Goal: Information Seeking & Learning: Learn about a topic

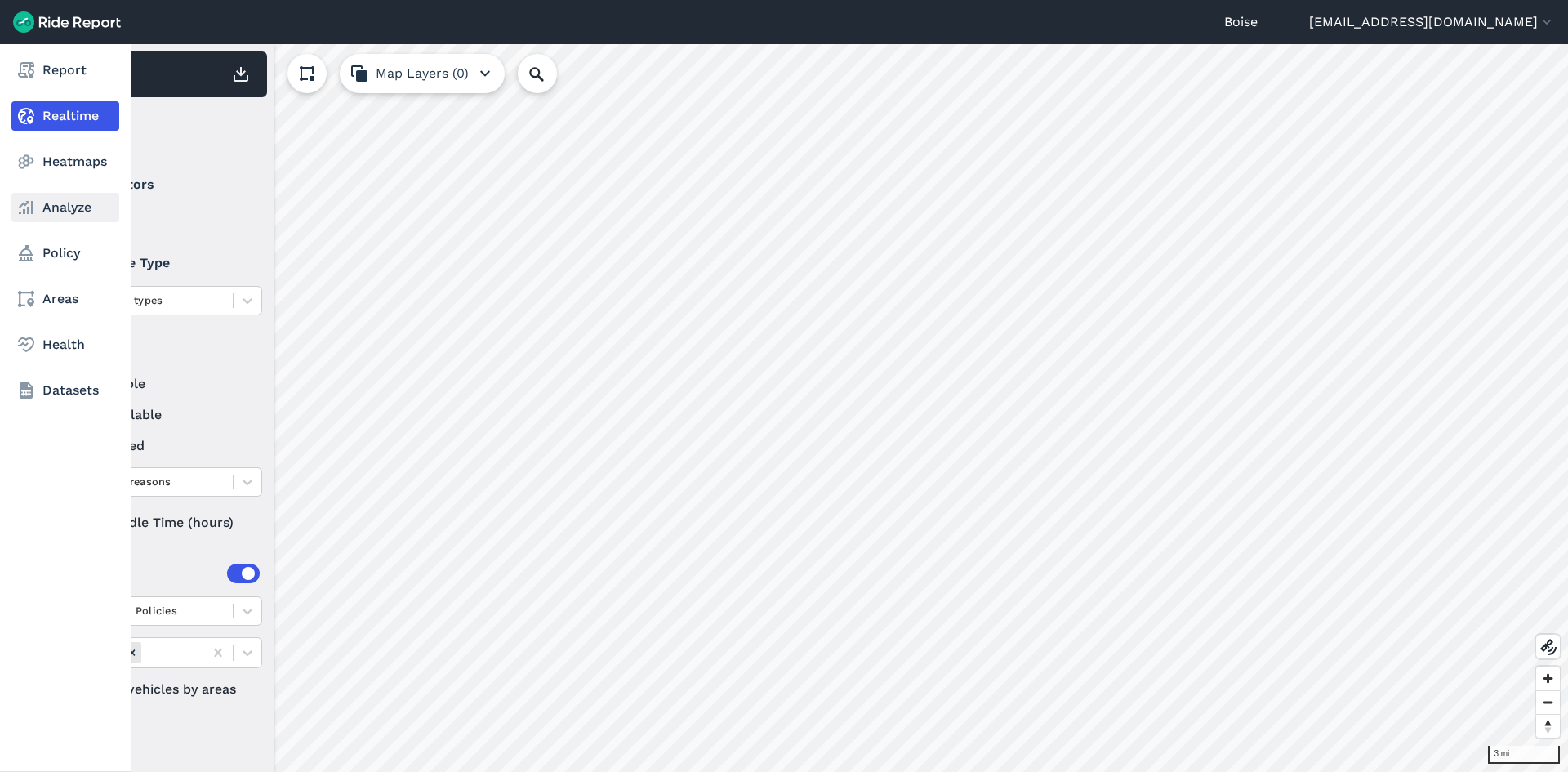
click at [45, 217] on link "Analyze" at bounding box center [65, 208] width 108 height 30
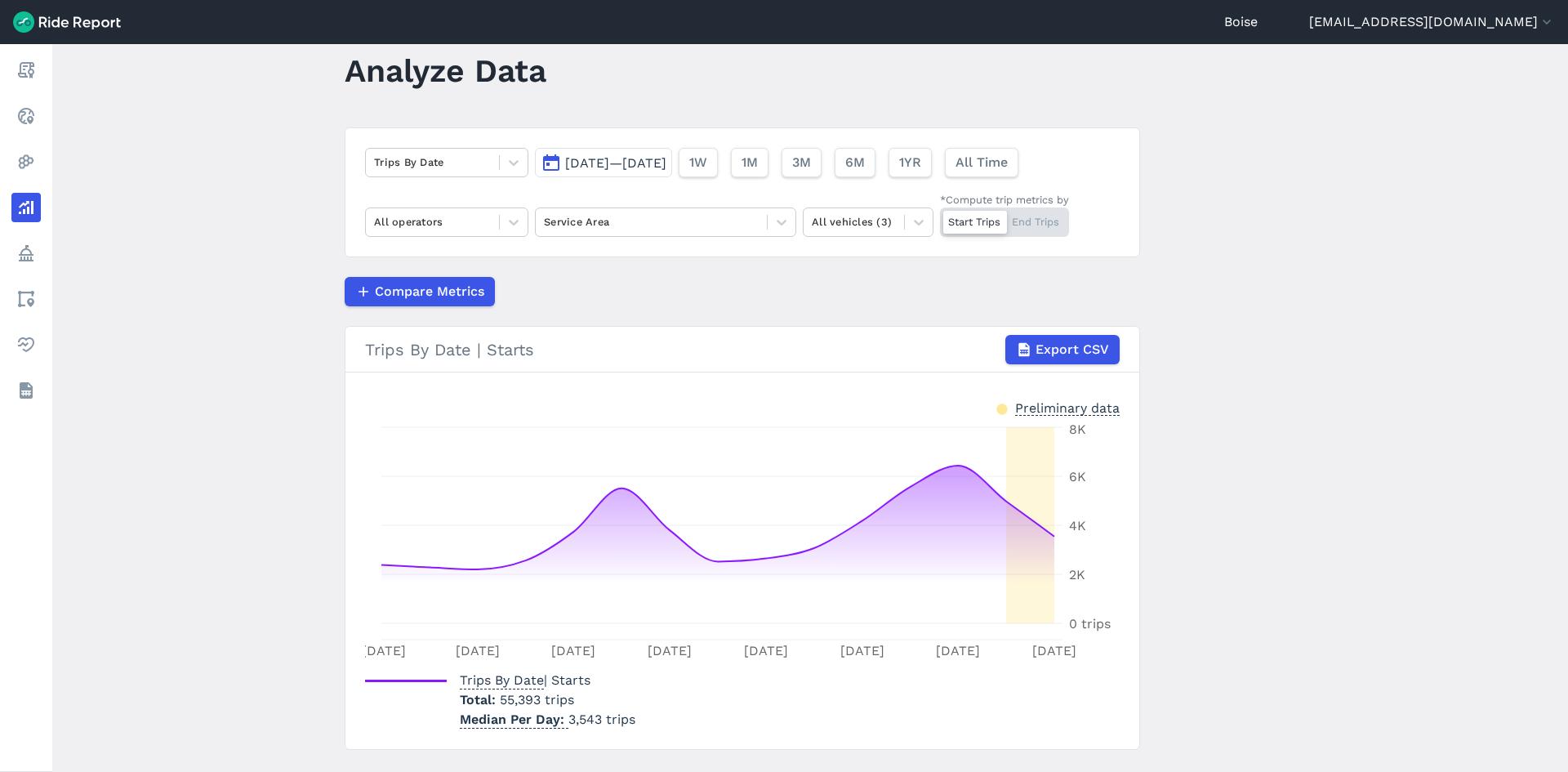
scroll to position [75, 0]
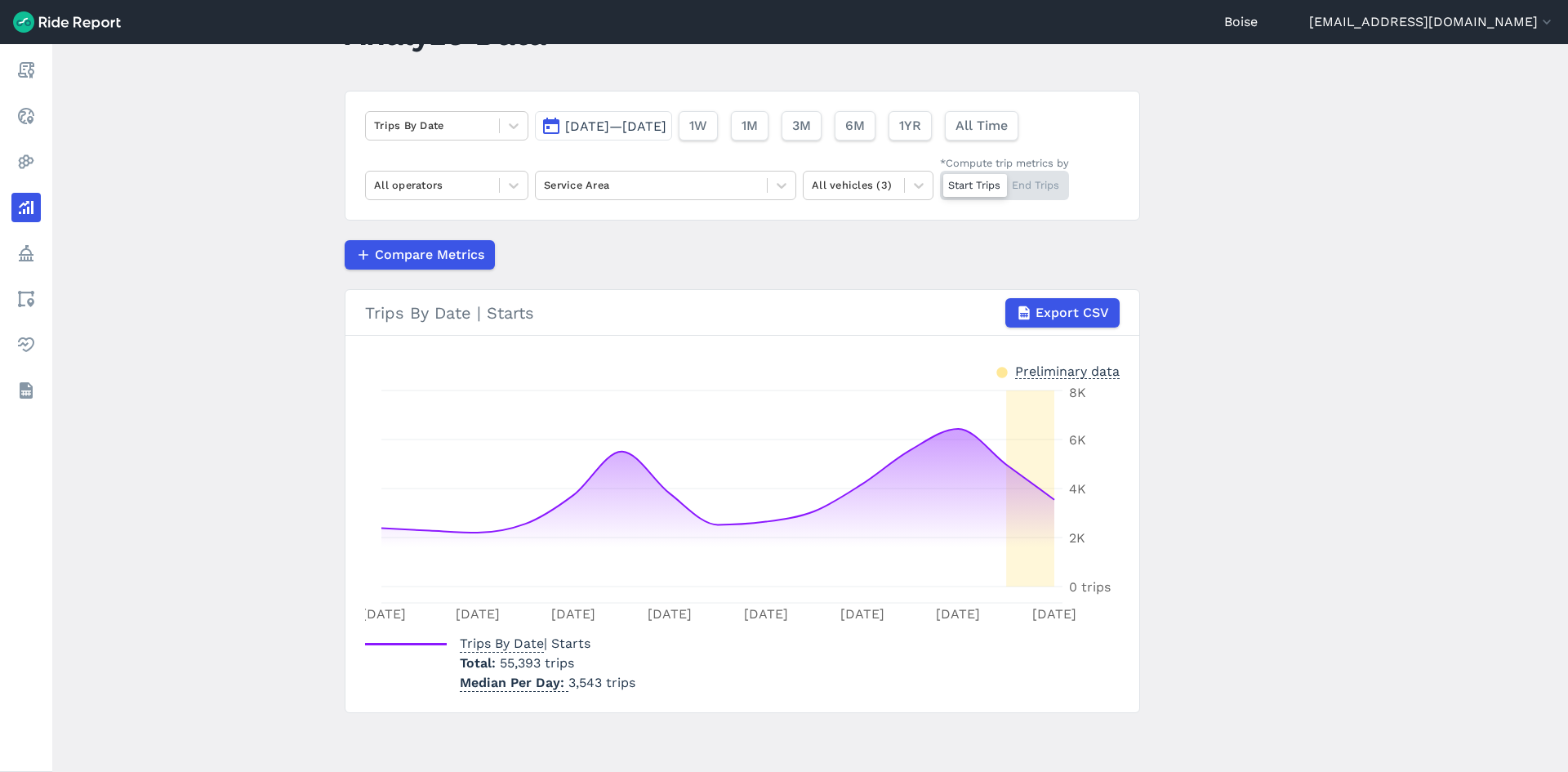
click at [630, 127] on span "Aug 11, 2025—Aug 25, 2025" at bounding box center [615, 125] width 101 height 15
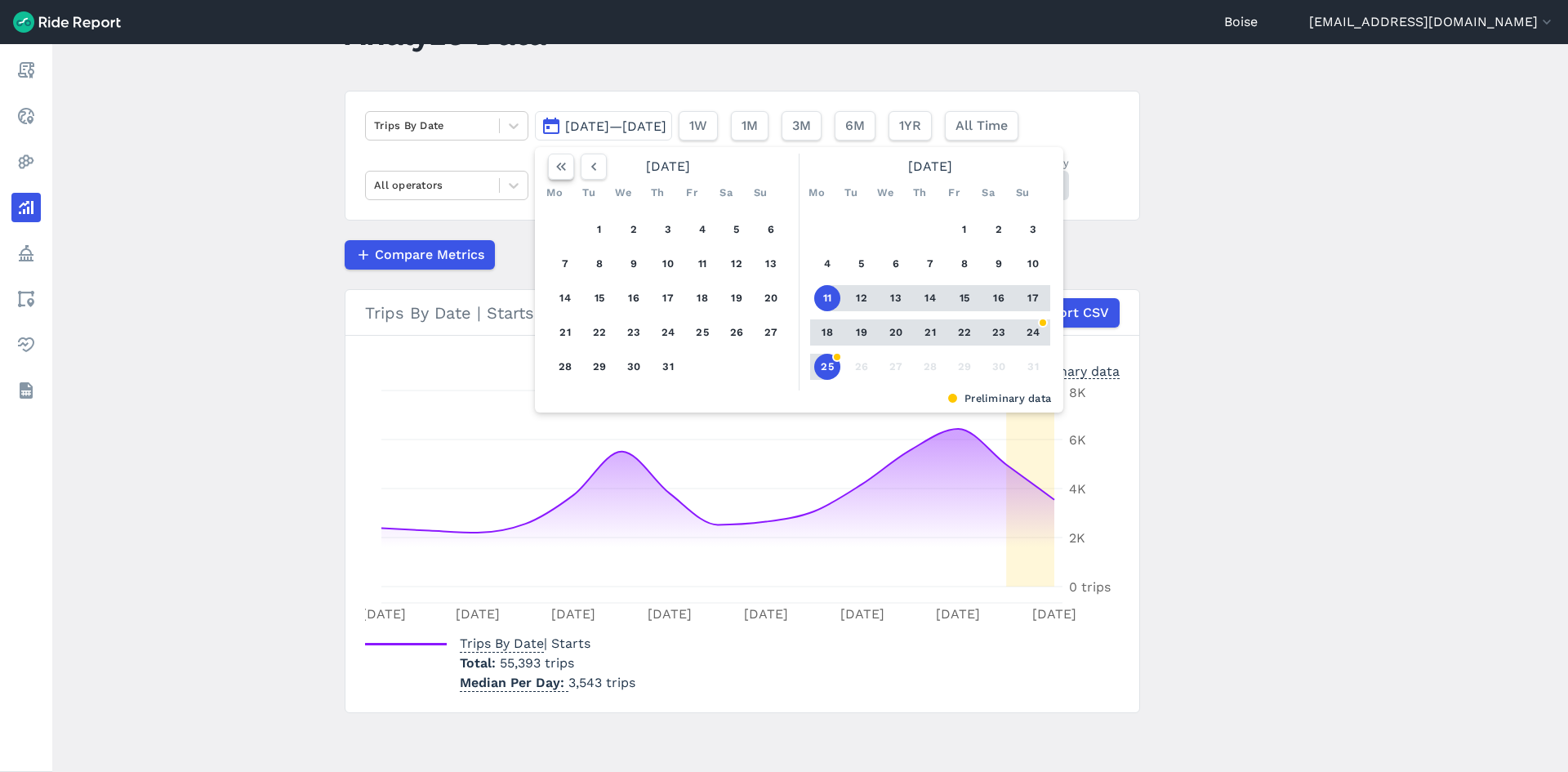
click at [568, 167] on button "button" at bounding box center [561, 166] width 26 height 26
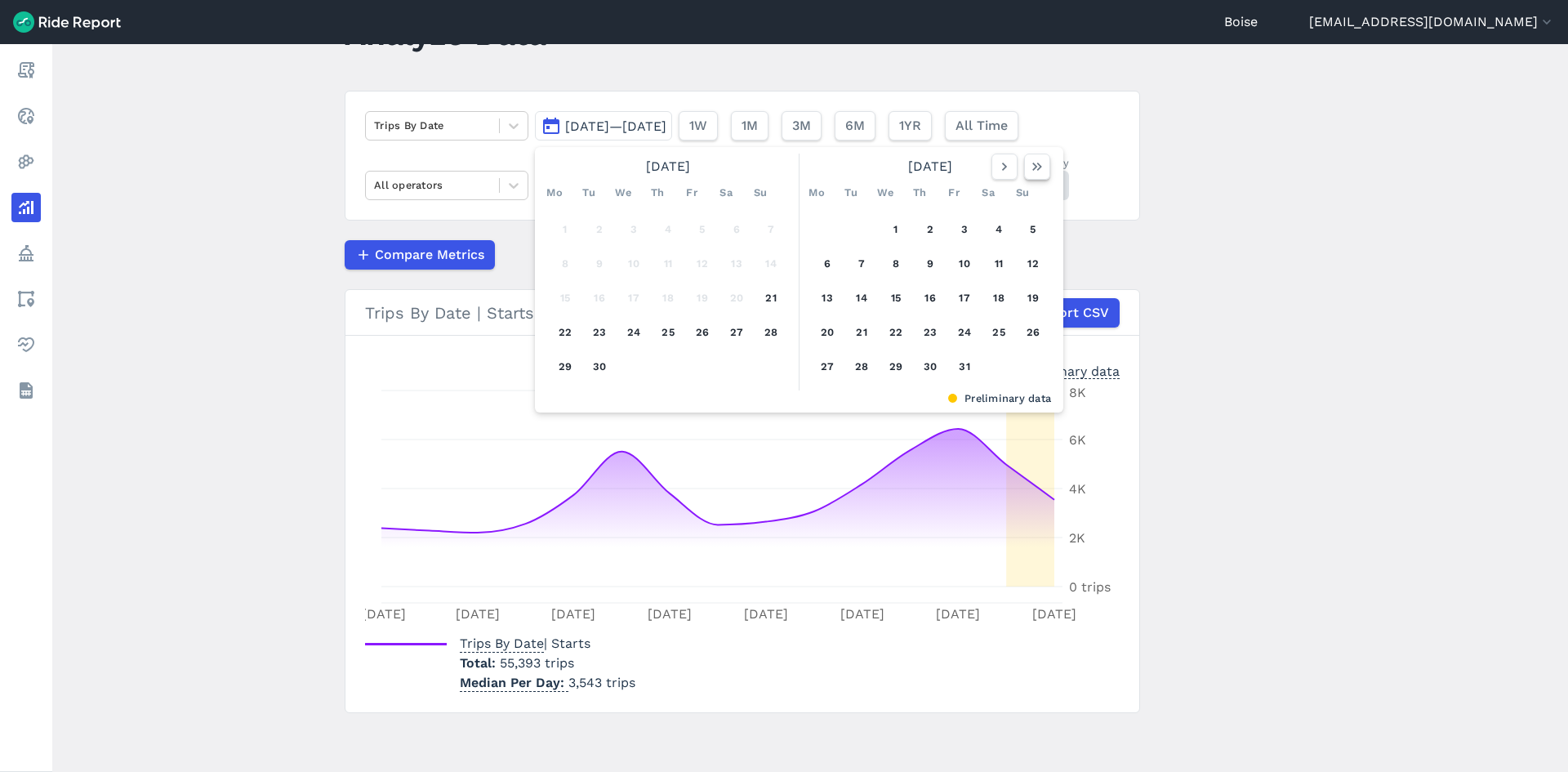
click at [1044, 169] on button "button" at bounding box center [1037, 166] width 26 height 26
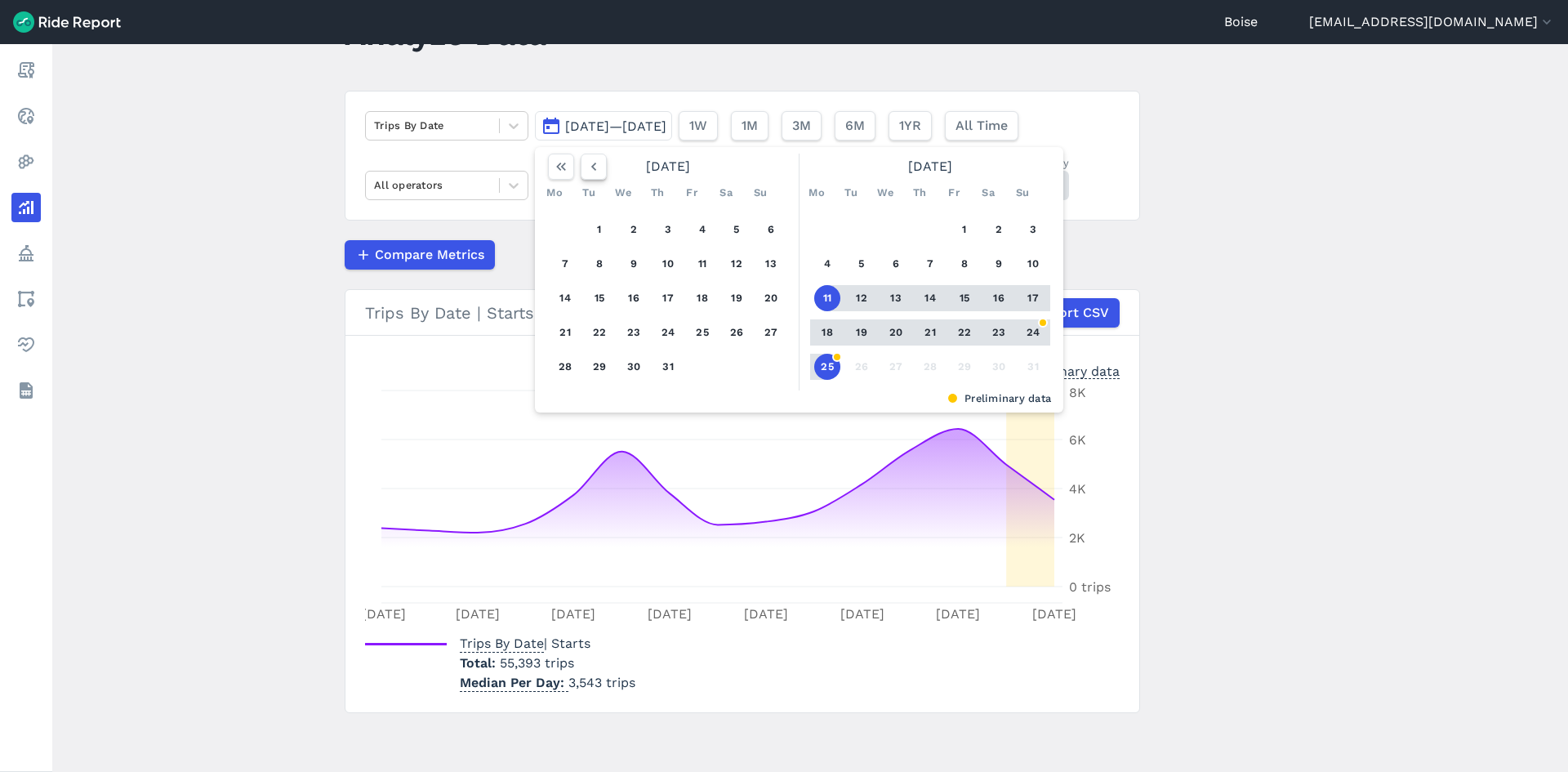
click at [590, 169] on icon "button" at bounding box center [594, 166] width 16 height 16
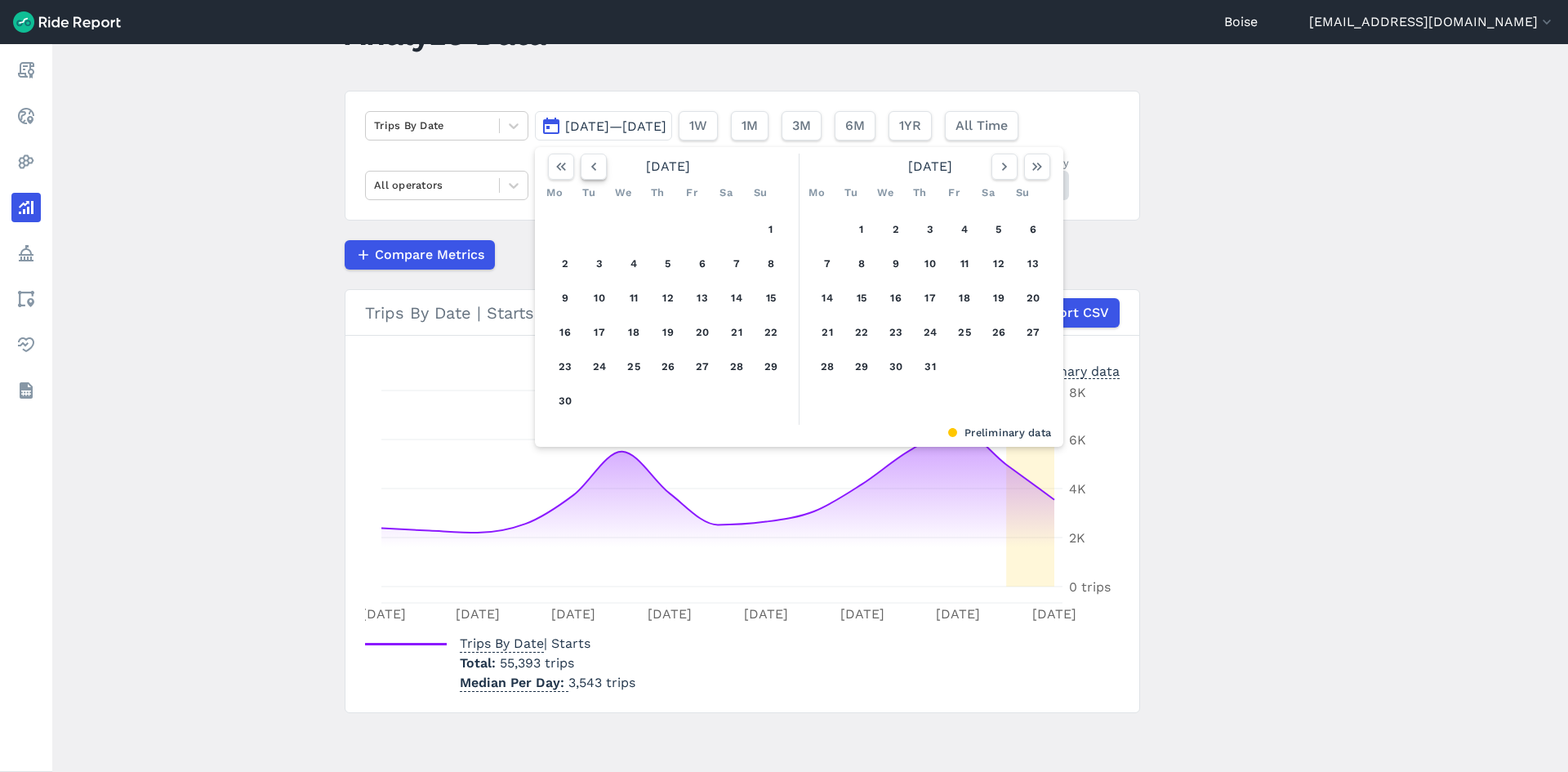
click at [590, 169] on icon "button" at bounding box center [594, 166] width 16 height 16
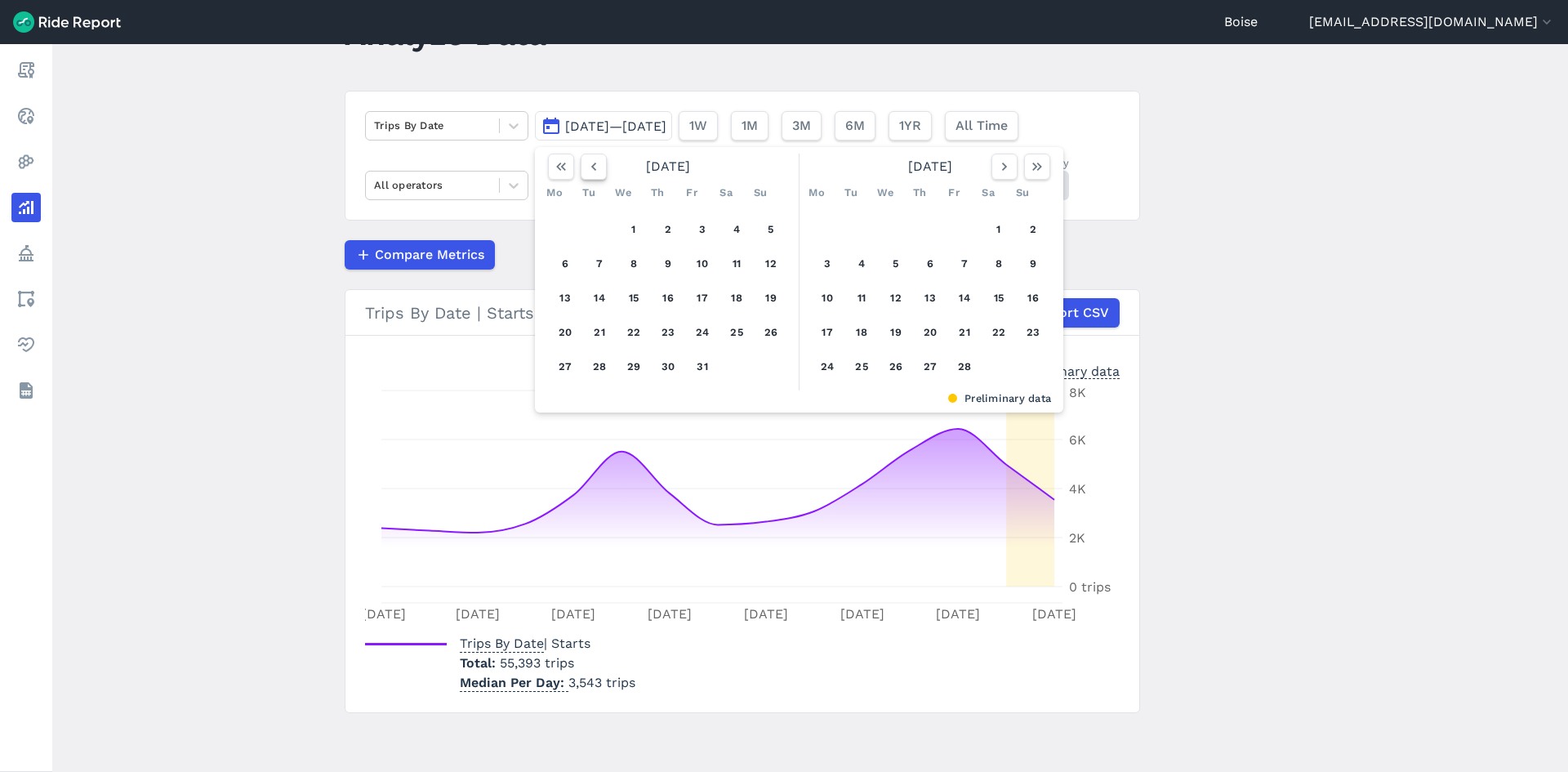
click at [590, 169] on icon "button" at bounding box center [594, 166] width 16 height 16
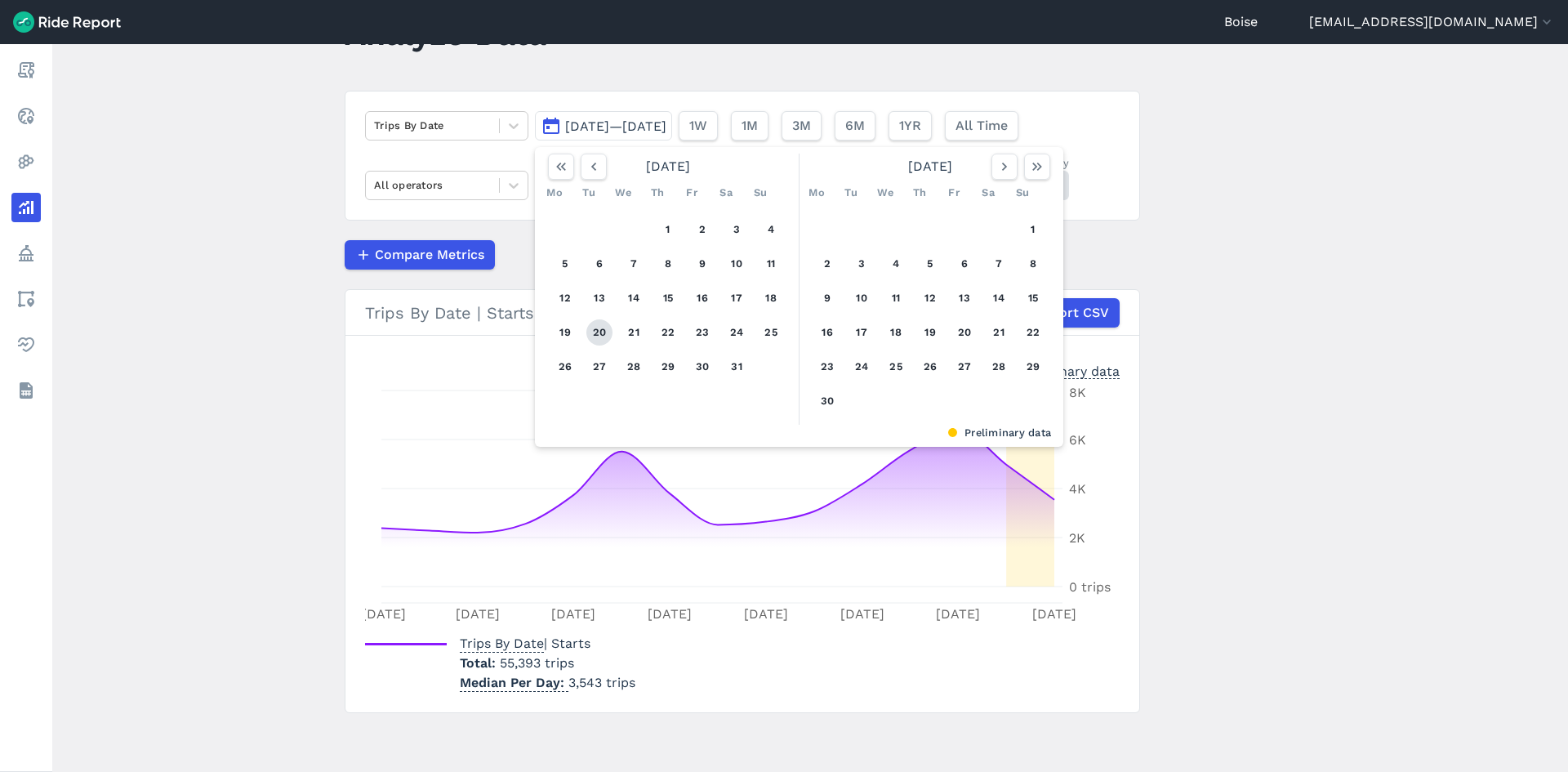
click at [603, 329] on button "20" at bounding box center [599, 332] width 26 height 26
click at [765, 332] on button "25" at bounding box center [770, 332] width 26 height 26
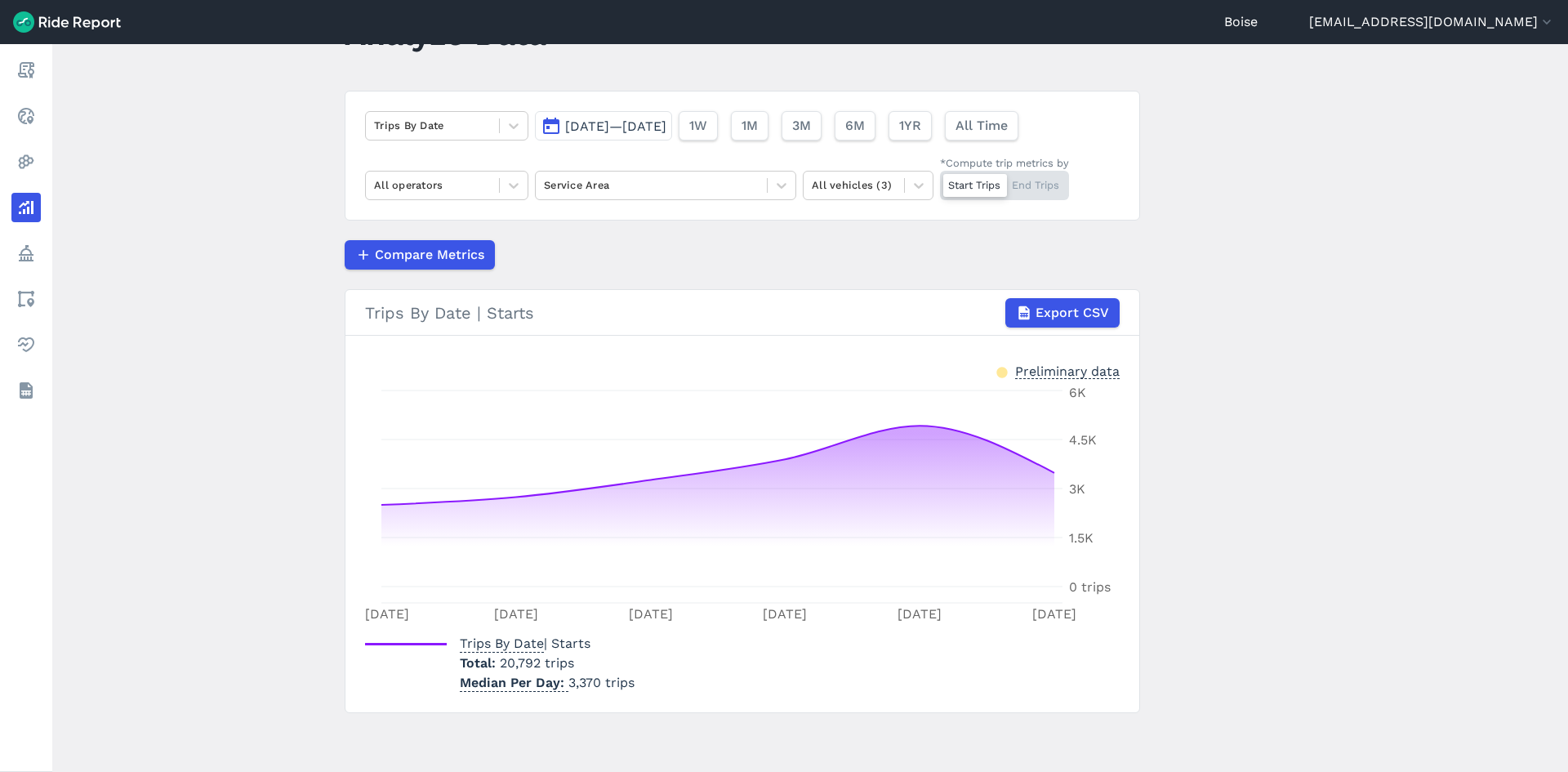
click at [666, 126] on span "Aug 20, 2024—Aug 25, 2024" at bounding box center [615, 125] width 101 height 15
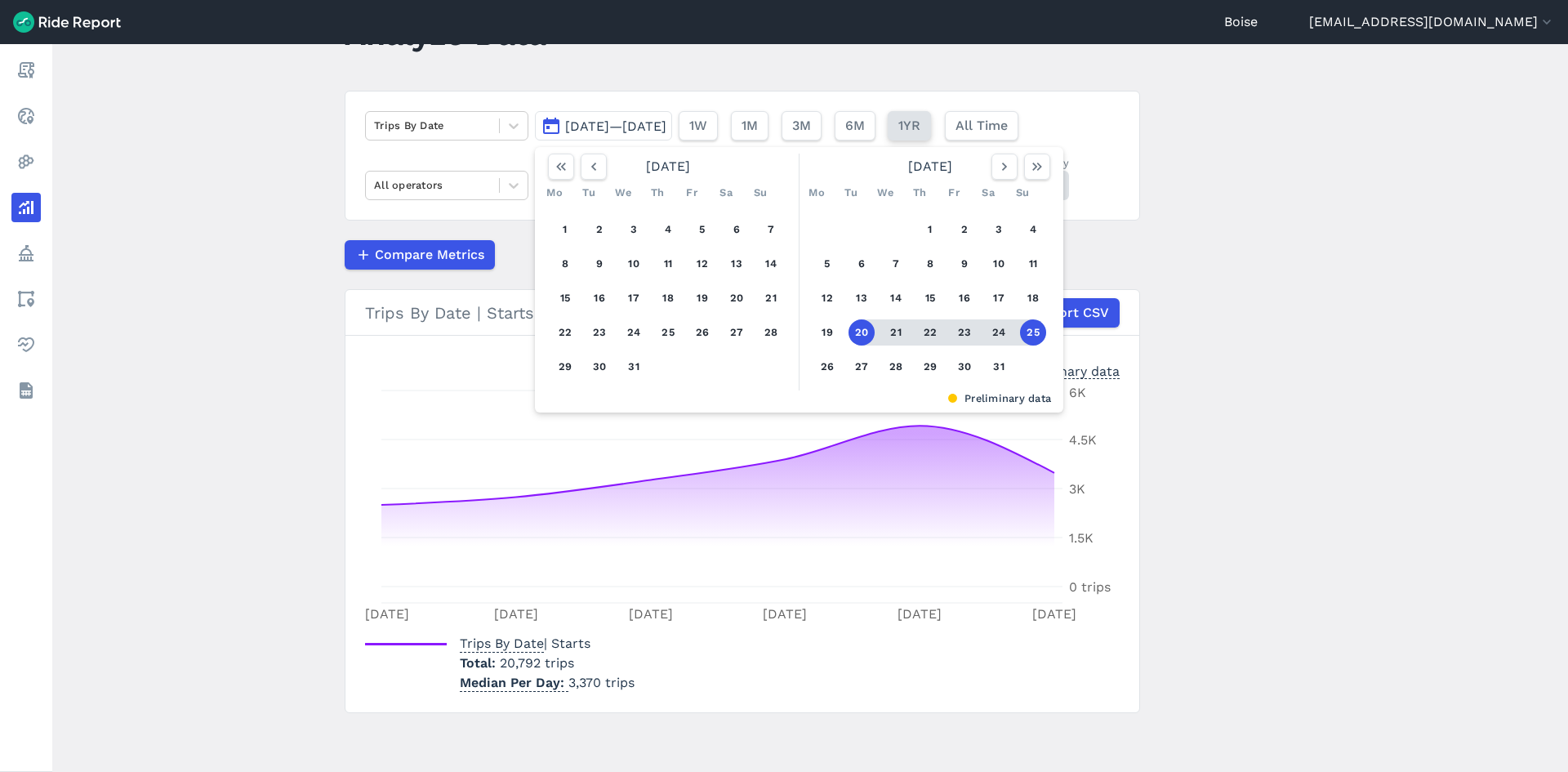
click at [920, 127] on span "1YR" at bounding box center [910, 126] width 22 height 20
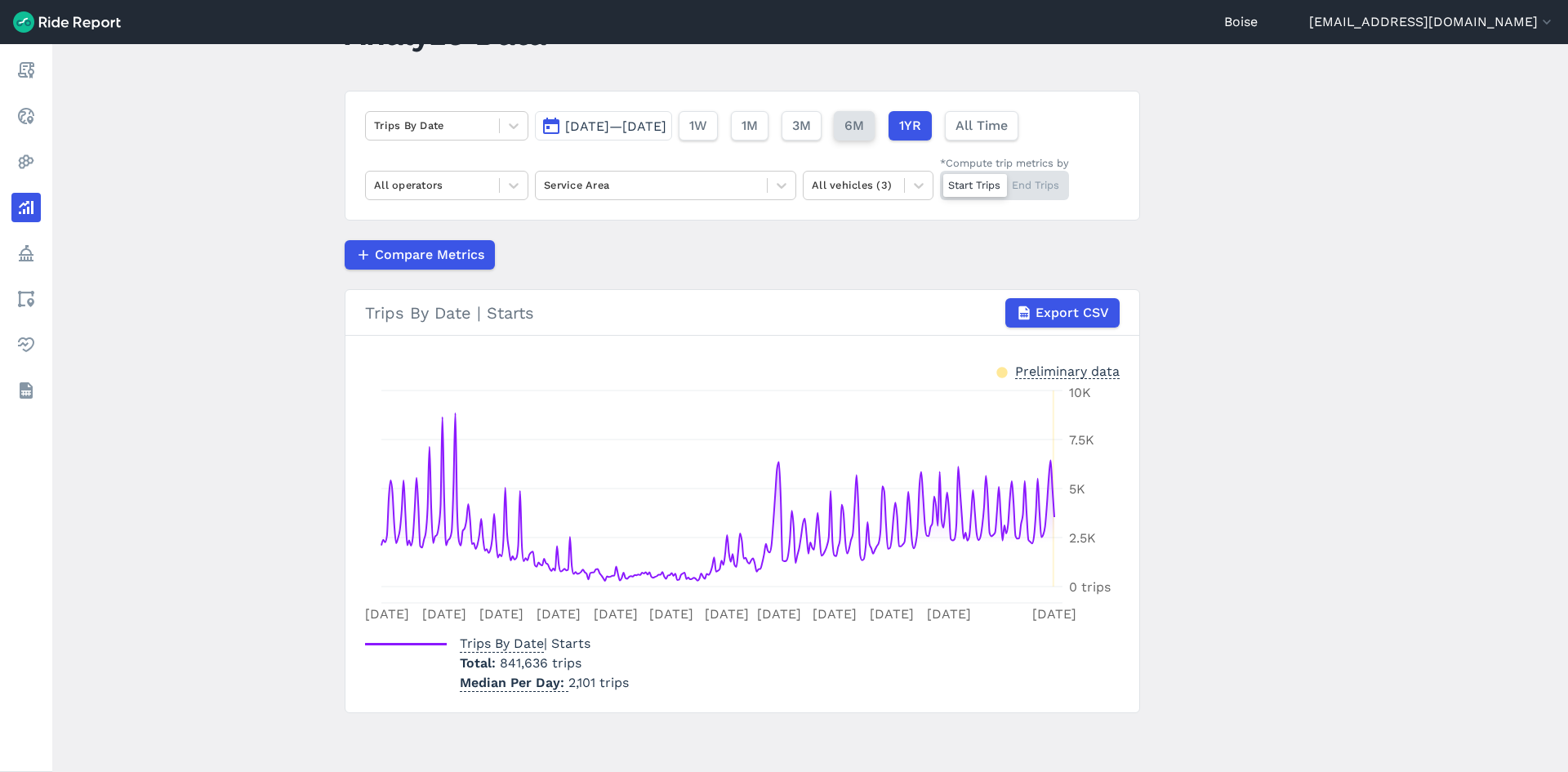
click at [864, 131] on span "6M" at bounding box center [854, 126] width 20 height 20
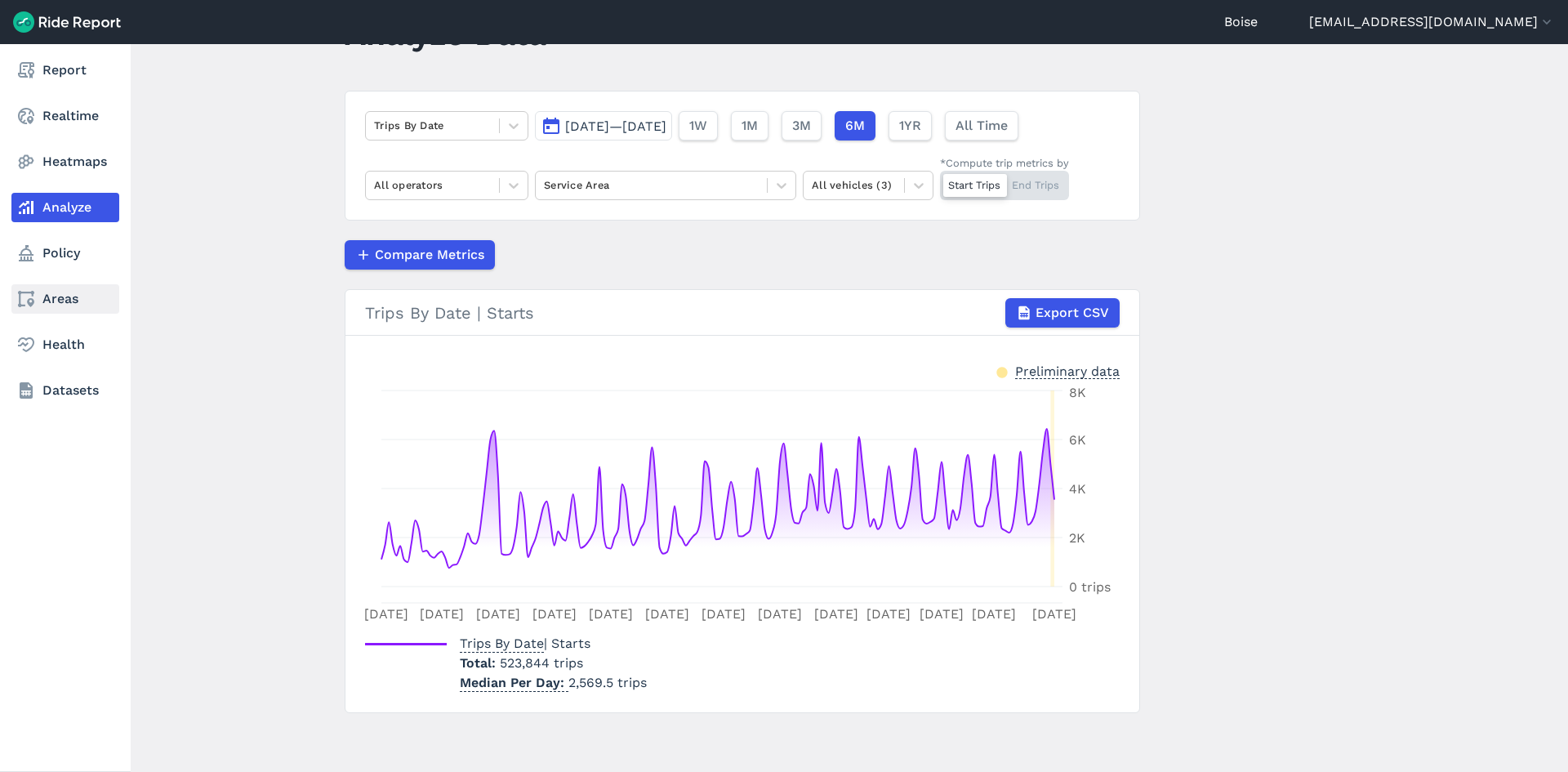
click at [81, 298] on link "Areas" at bounding box center [65, 299] width 108 height 30
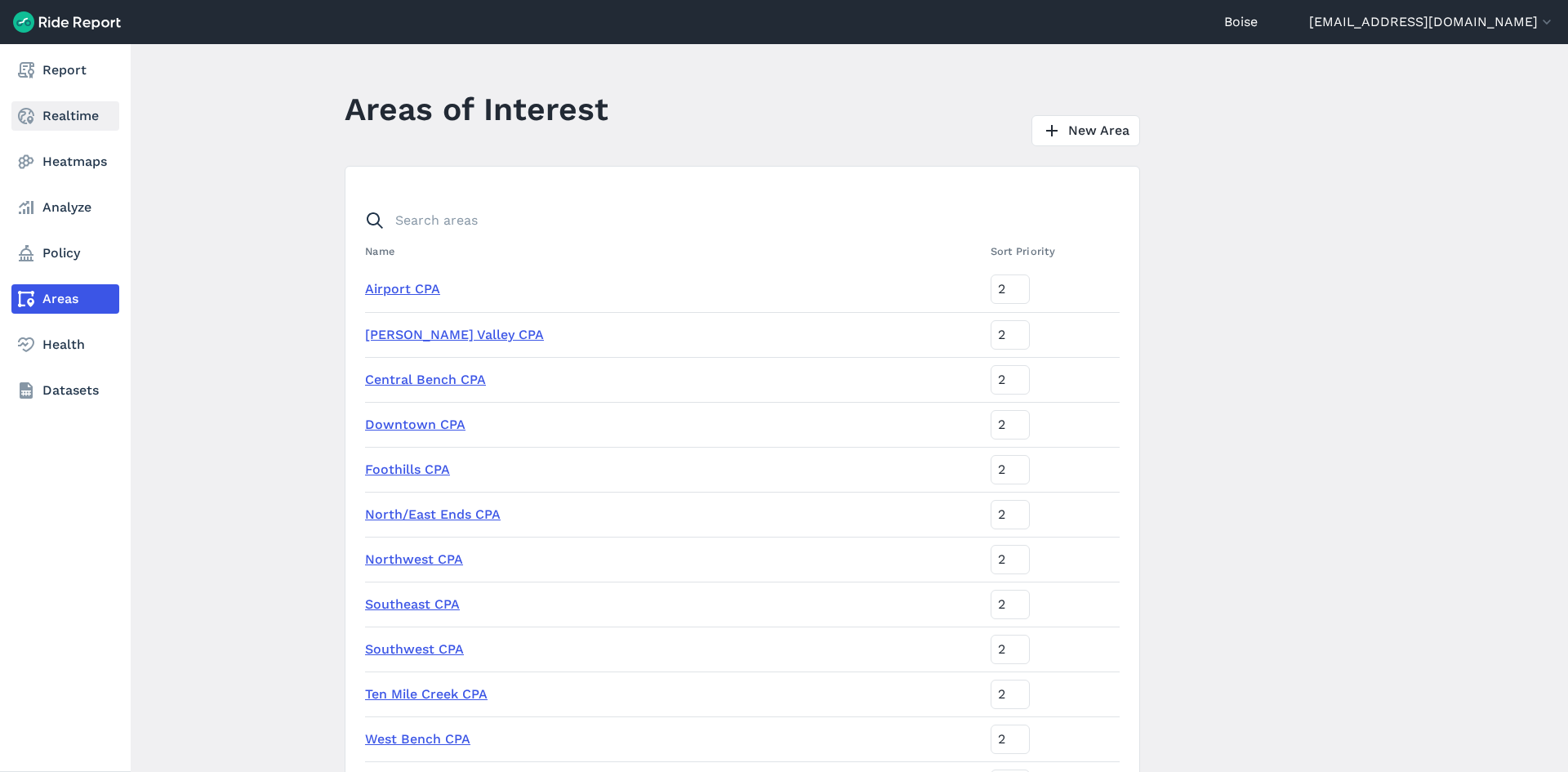
click at [24, 114] on use at bounding box center [26, 116] width 16 height 16
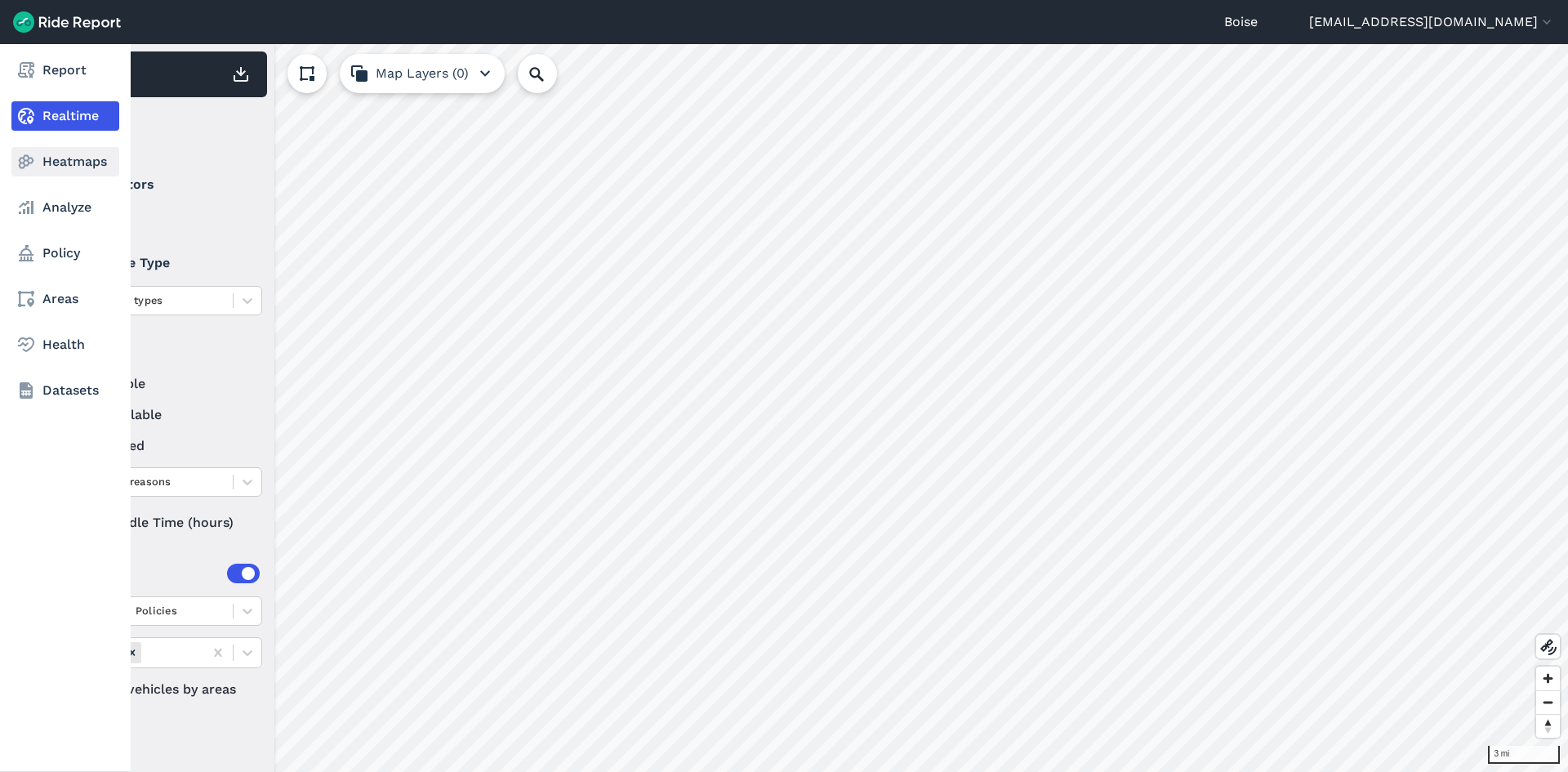
click at [76, 151] on link "Heatmaps" at bounding box center [65, 161] width 108 height 30
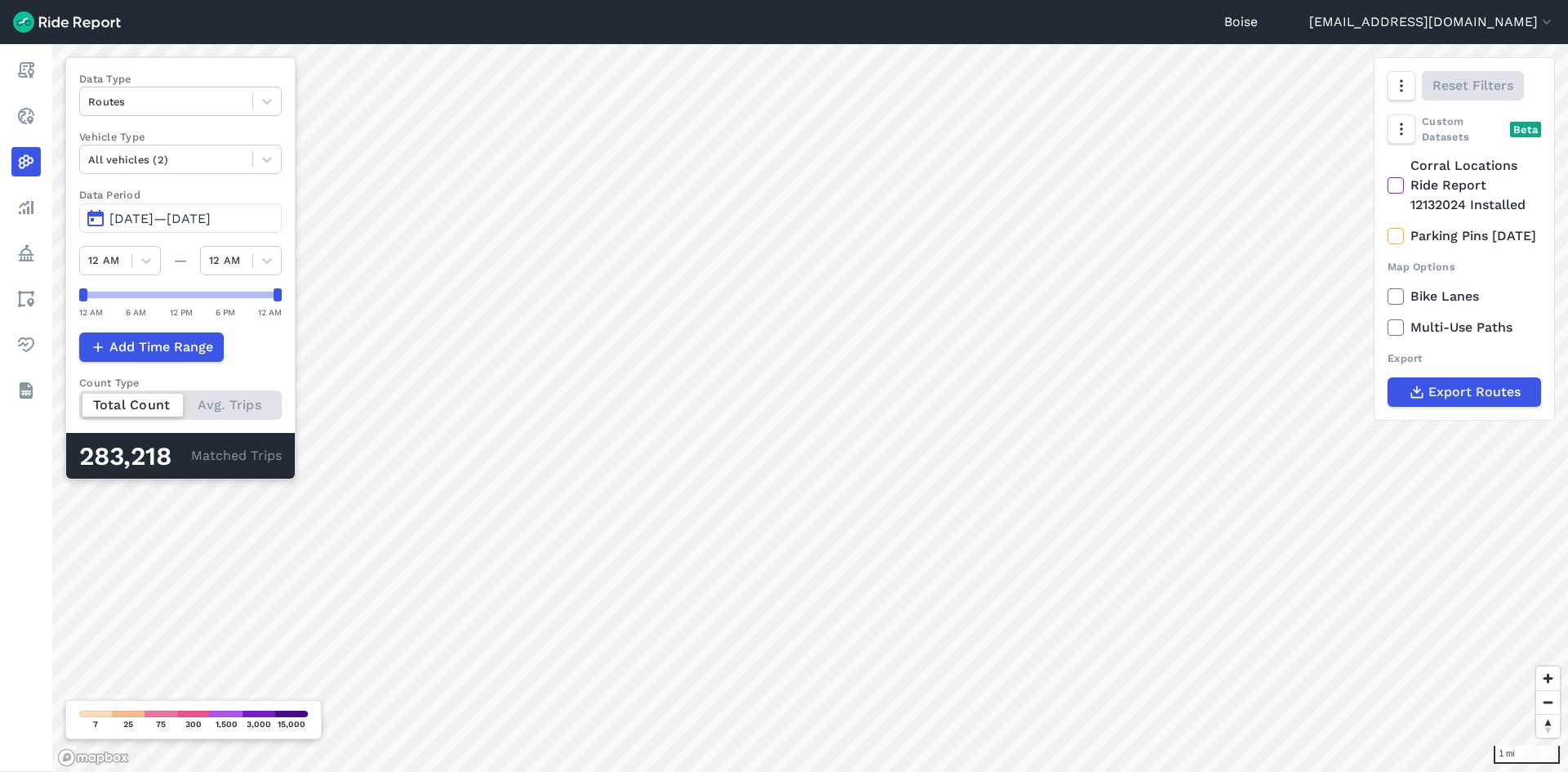
click at [211, 214] on span "May 26, 2025—Aug 24, 2025" at bounding box center [159, 218] width 101 height 15
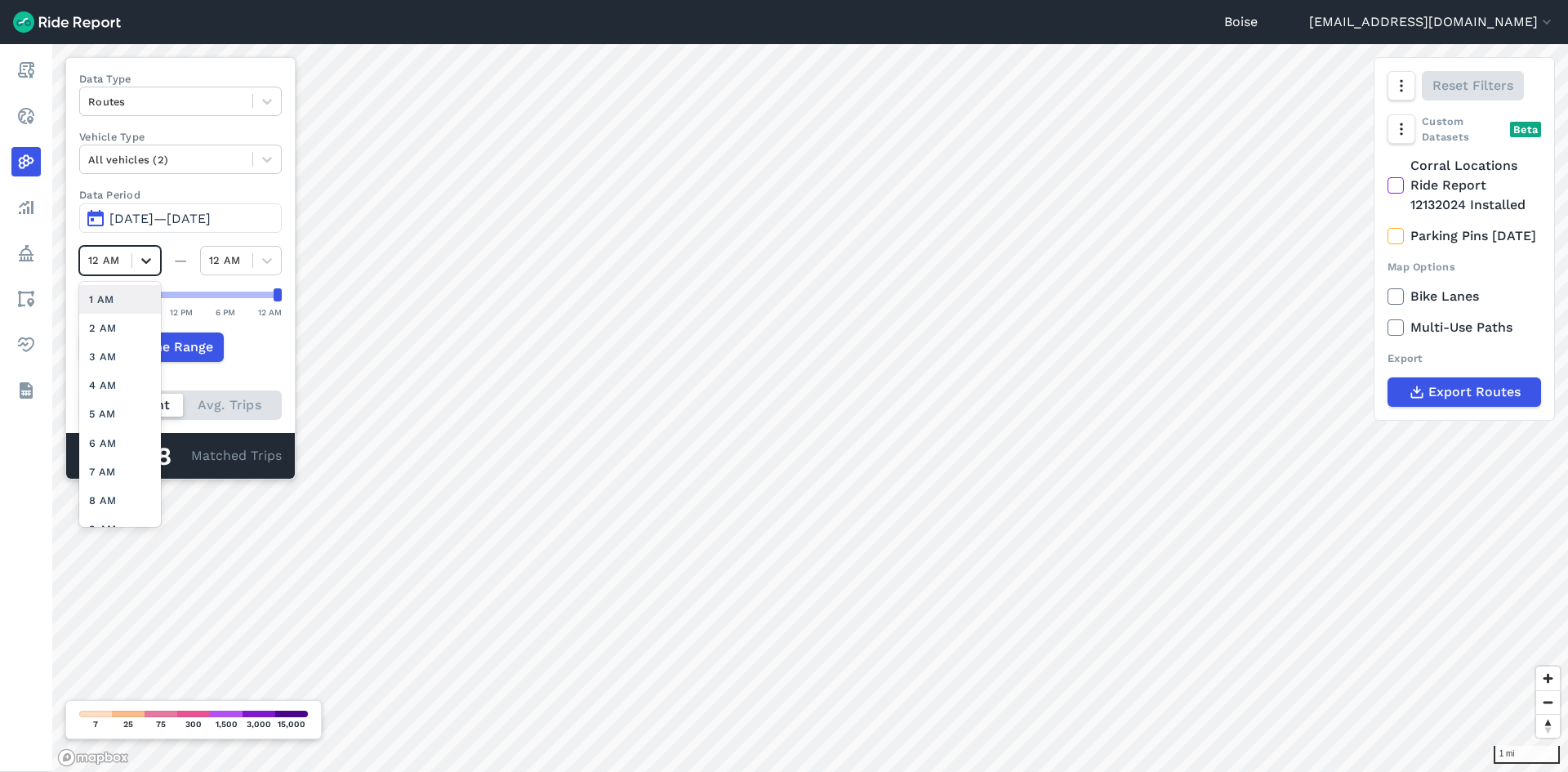
click at [141, 258] on icon at bounding box center [146, 260] width 16 height 16
click at [117, 485] on div "10 PM" at bounding box center [120, 480] width 81 height 29
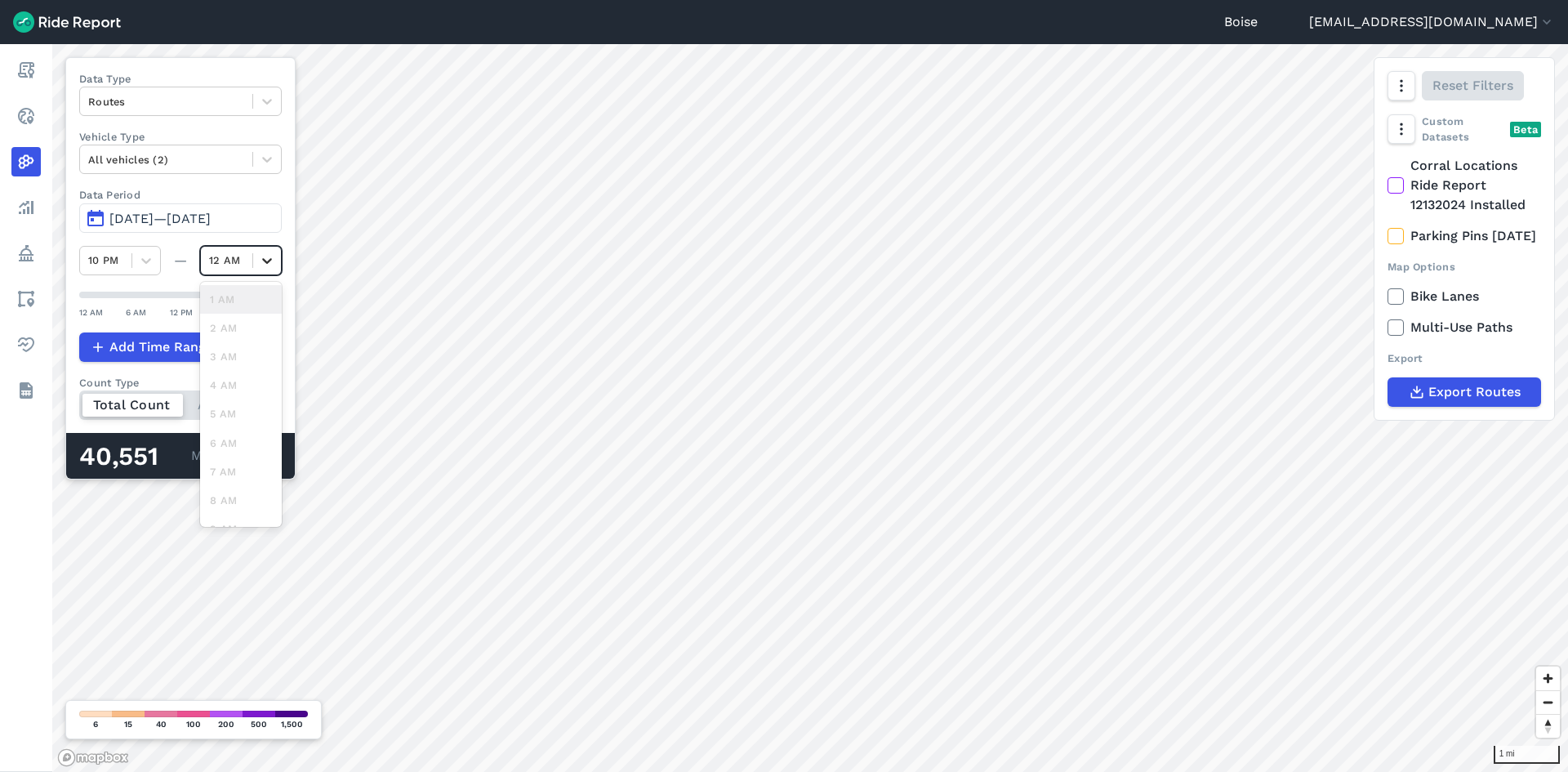
click at [273, 254] on icon at bounding box center [267, 260] width 16 height 16
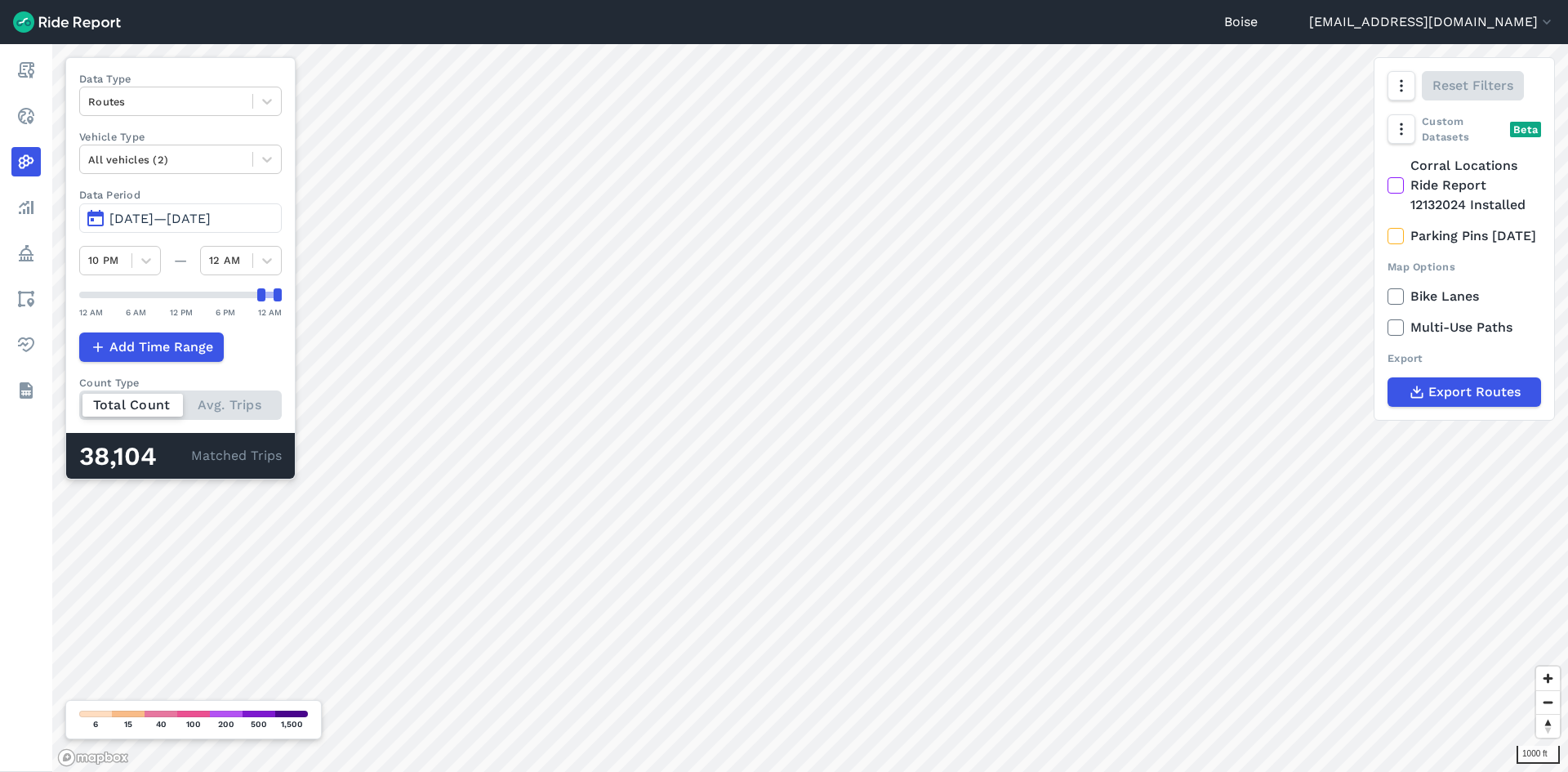
click at [168, 223] on span "May 26, 2025—Aug 23, 2025" at bounding box center [159, 218] width 101 height 15
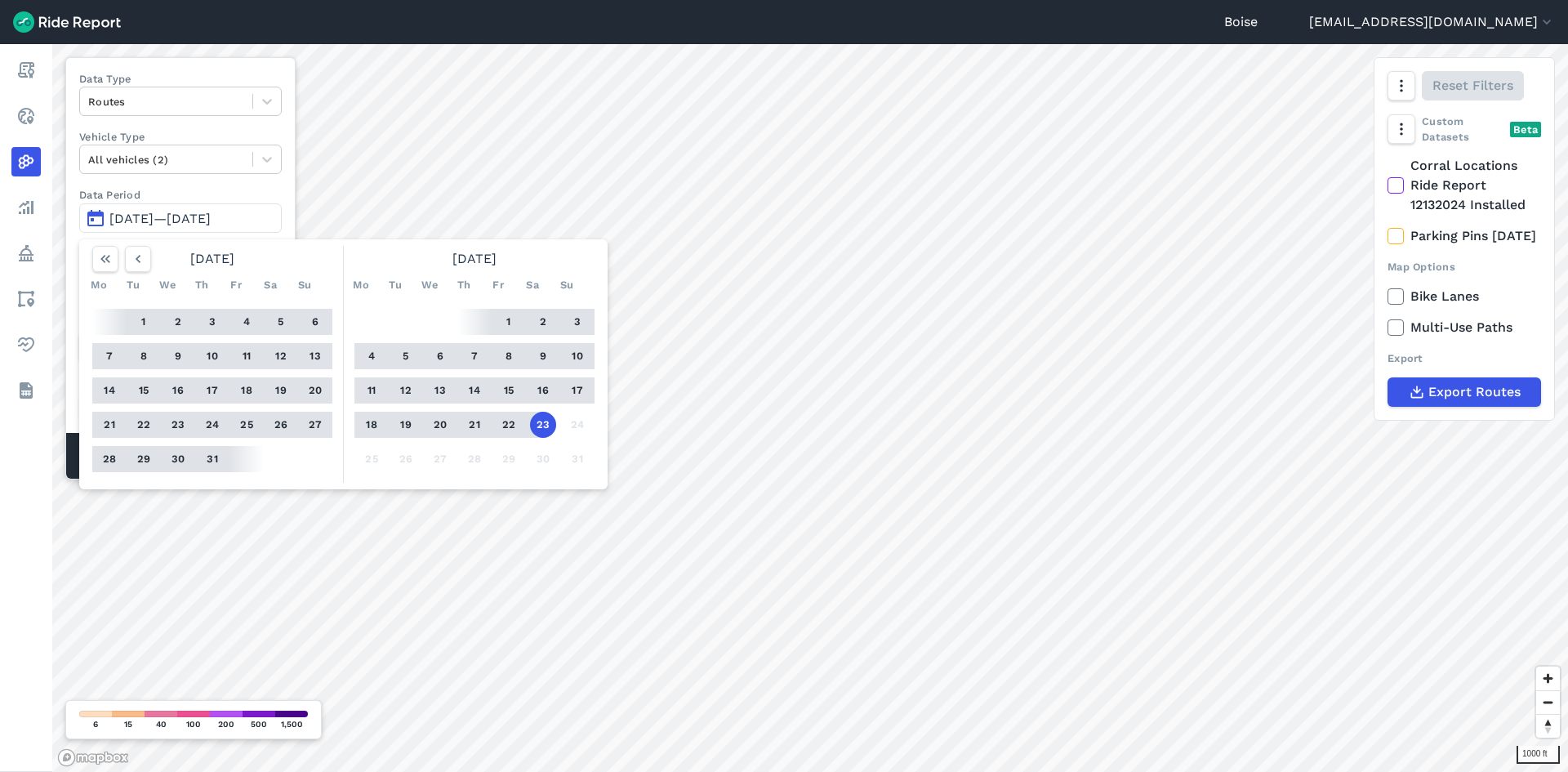
click at [541, 386] on button "16" at bounding box center [543, 390] width 26 height 26
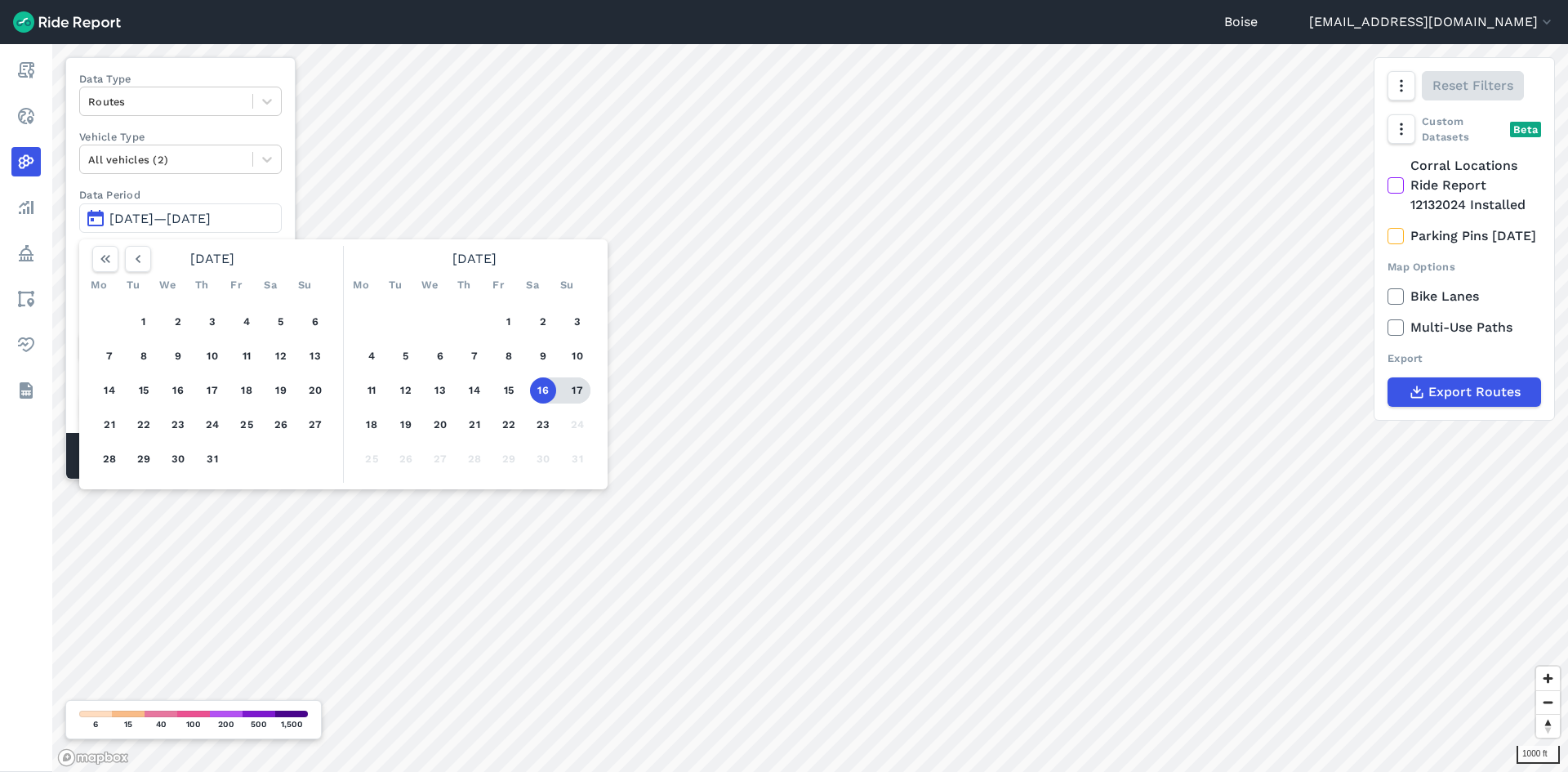
click at [573, 391] on button "17" at bounding box center [577, 390] width 26 height 26
